Goal: Navigation & Orientation: Find specific page/section

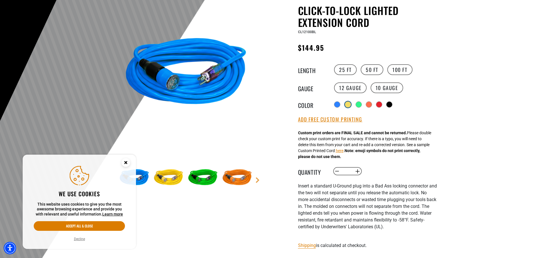
click at [348, 105] on div at bounding box center [348, 105] width 6 height 6
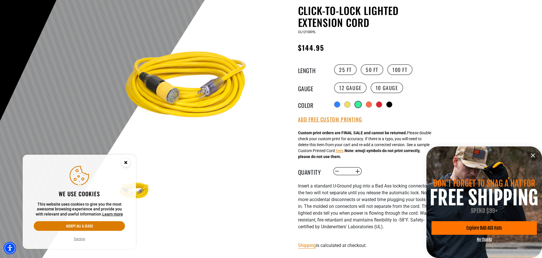
click at [360, 107] on div at bounding box center [358, 105] width 6 height 6
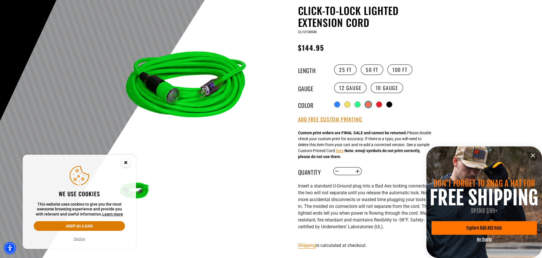
click at [369, 106] on div at bounding box center [368, 105] width 6 height 6
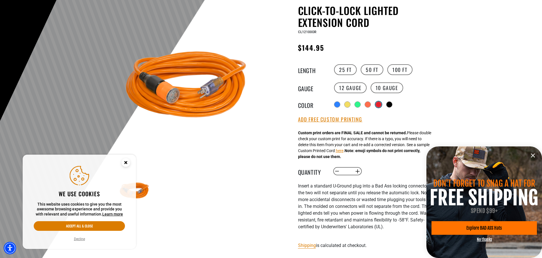
click at [381, 106] on div at bounding box center [379, 105] width 6 height 6
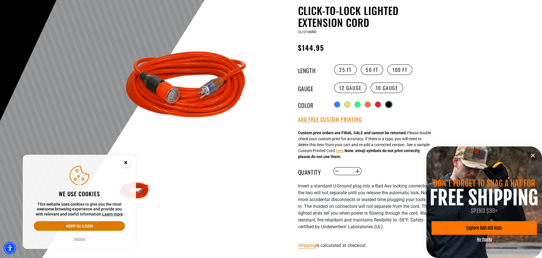
click at [390, 106] on div at bounding box center [389, 105] width 6 height 6
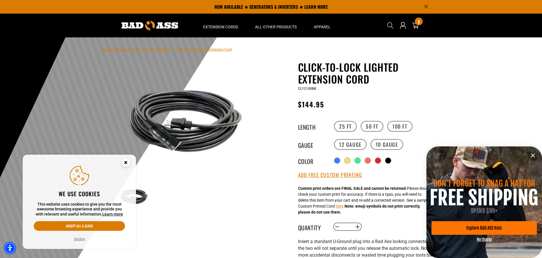
click at [534, 154] on icon "information" at bounding box center [532, 155] width 3 height 3
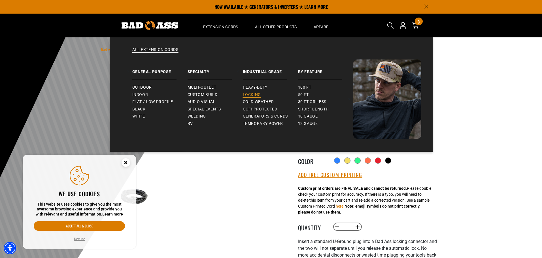
click at [254, 94] on span "Locking" at bounding box center [252, 94] width 18 height 5
